Goal: Task Accomplishment & Management: Manage account settings

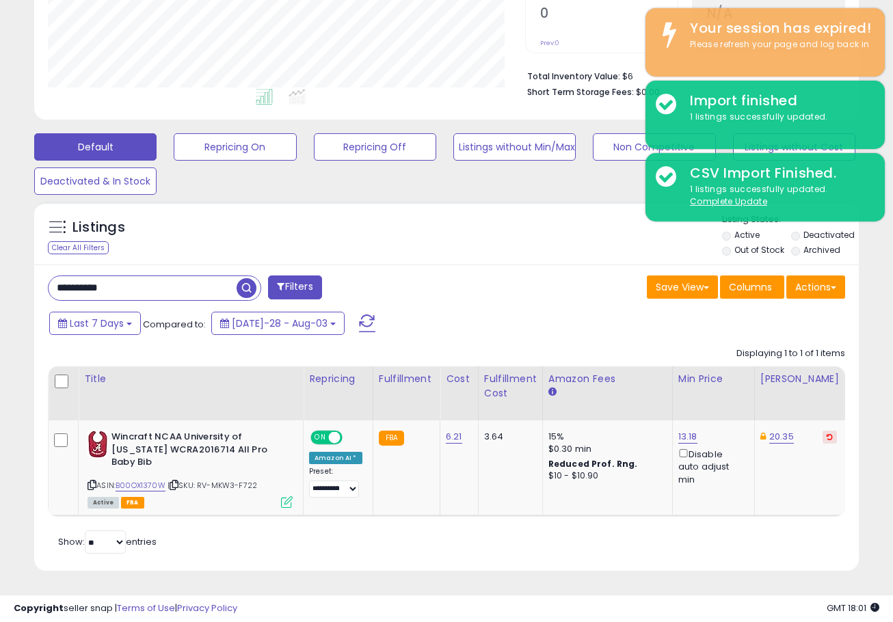
scroll to position [280, 476]
